Goal: Check status: Check status

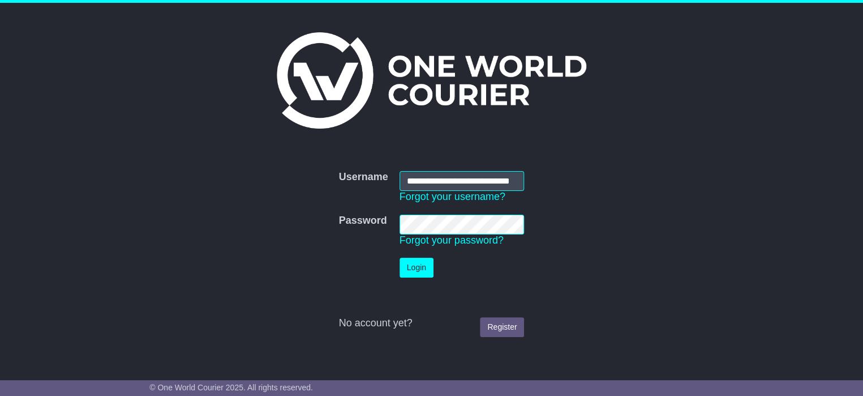
scroll to position [0, 24]
type input "**********"
click at [424, 270] on button "Login" at bounding box center [416, 267] width 34 height 20
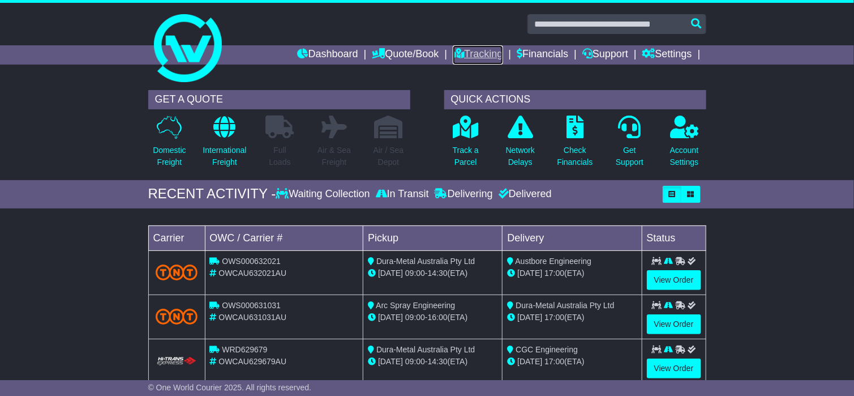
click at [467, 55] on link "Tracking" at bounding box center [478, 54] width 50 height 19
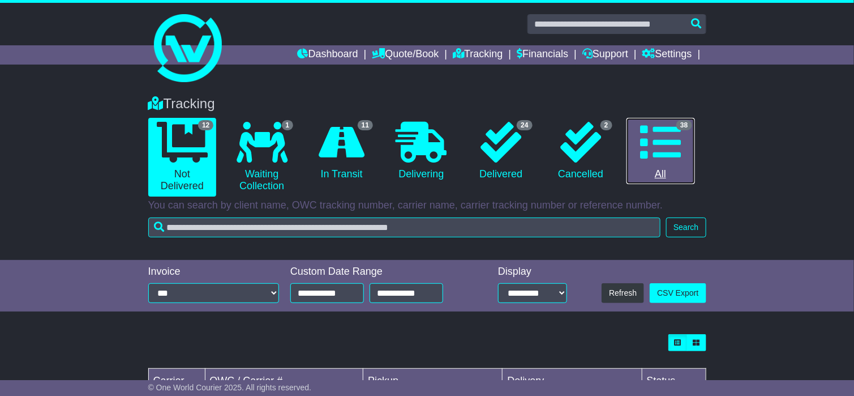
click at [668, 132] on icon at bounding box center [660, 142] width 41 height 41
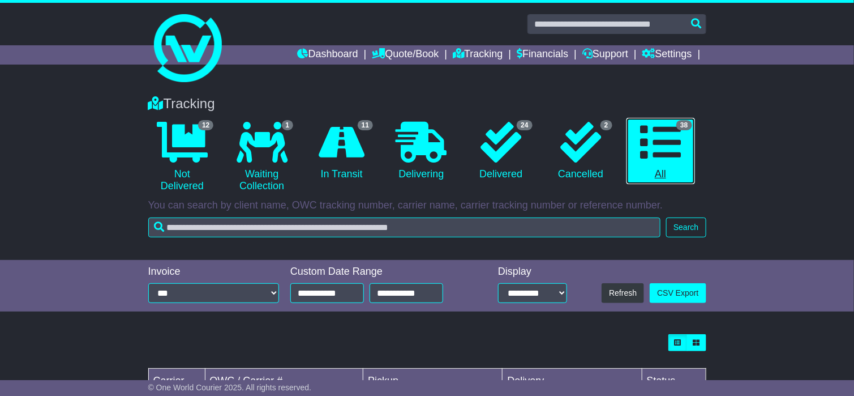
click at [664, 148] on icon at bounding box center [660, 142] width 41 height 41
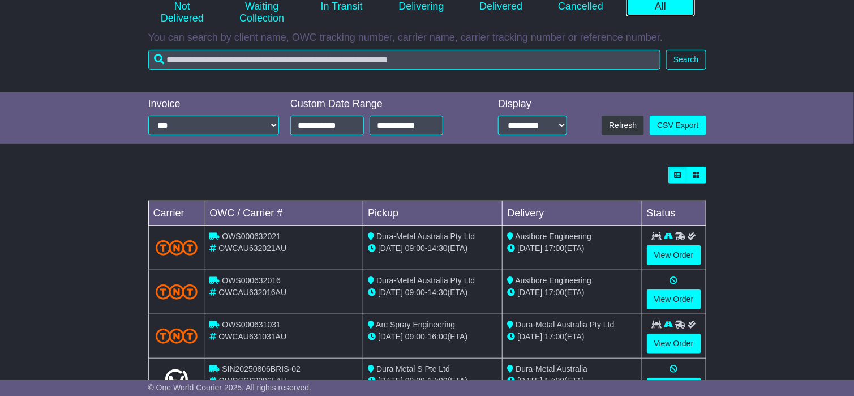
scroll to position [170, 0]
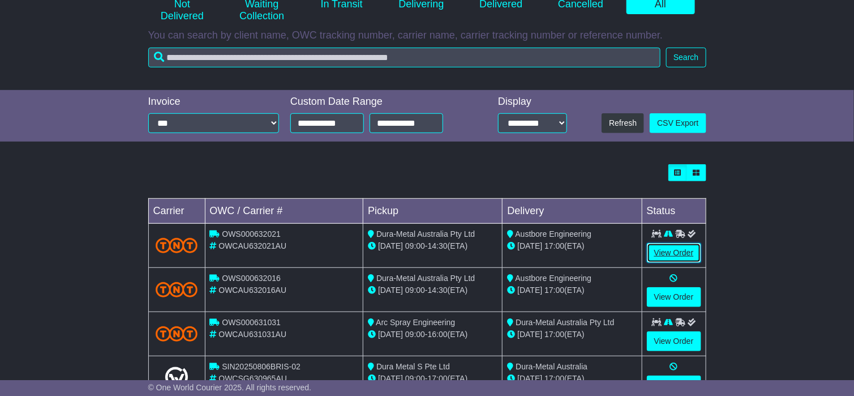
click at [676, 254] on link "View Order" at bounding box center [674, 253] width 54 height 20
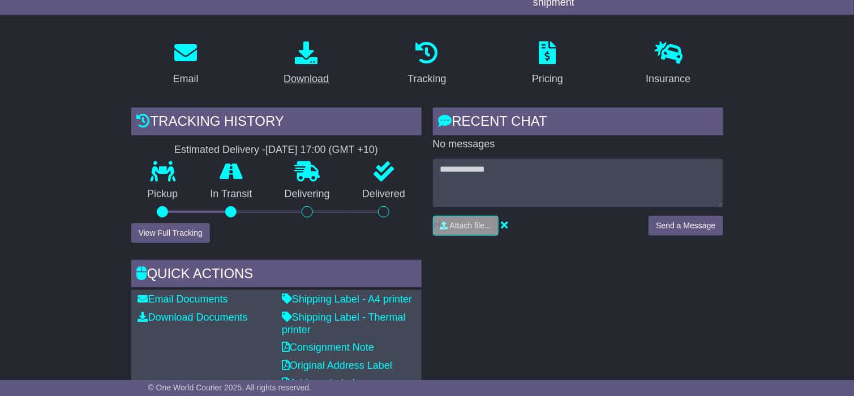
scroll to position [170, 0]
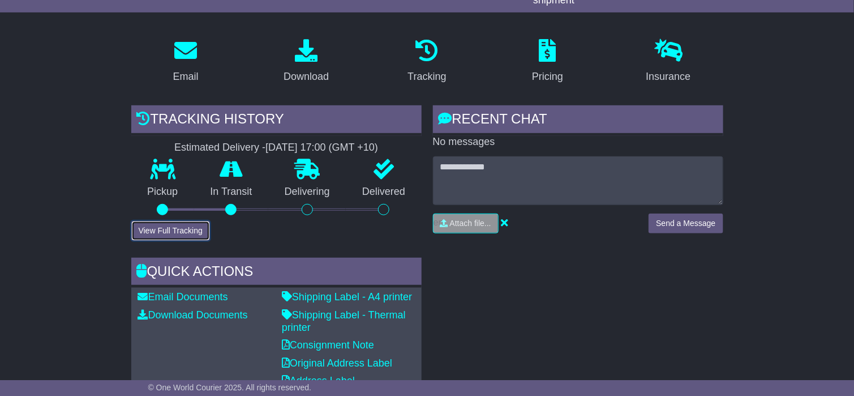
click at [191, 229] on button "View Full Tracking" at bounding box center [170, 231] width 79 height 20
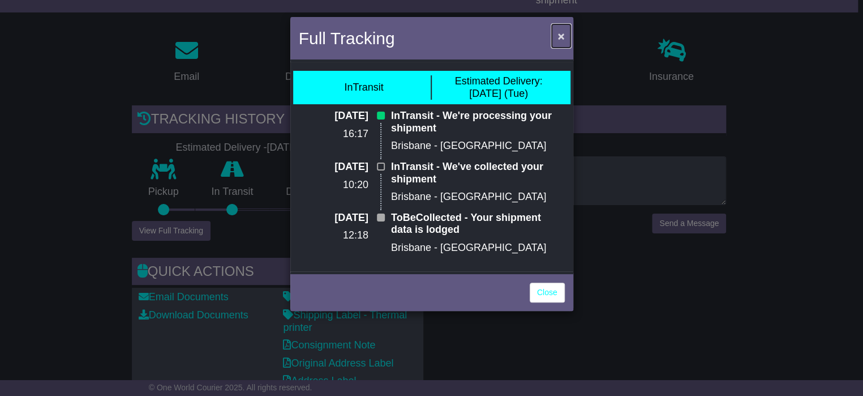
click at [562, 34] on span "×" at bounding box center [560, 35] width 7 height 13
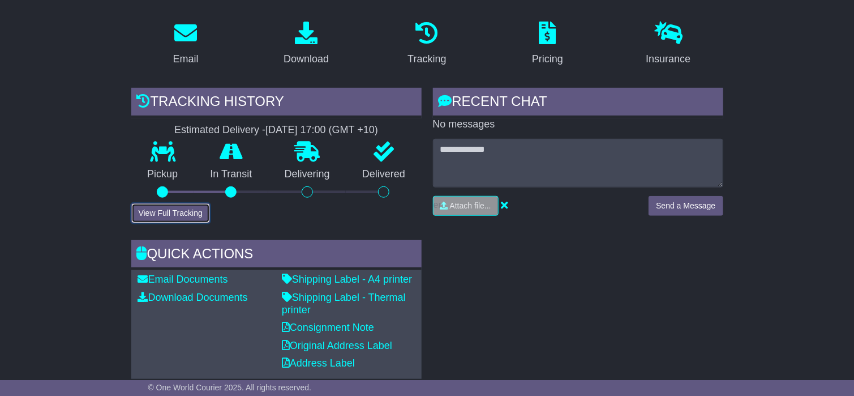
scroll to position [0, 0]
